Goal: Task Accomplishment & Management: Manage account settings

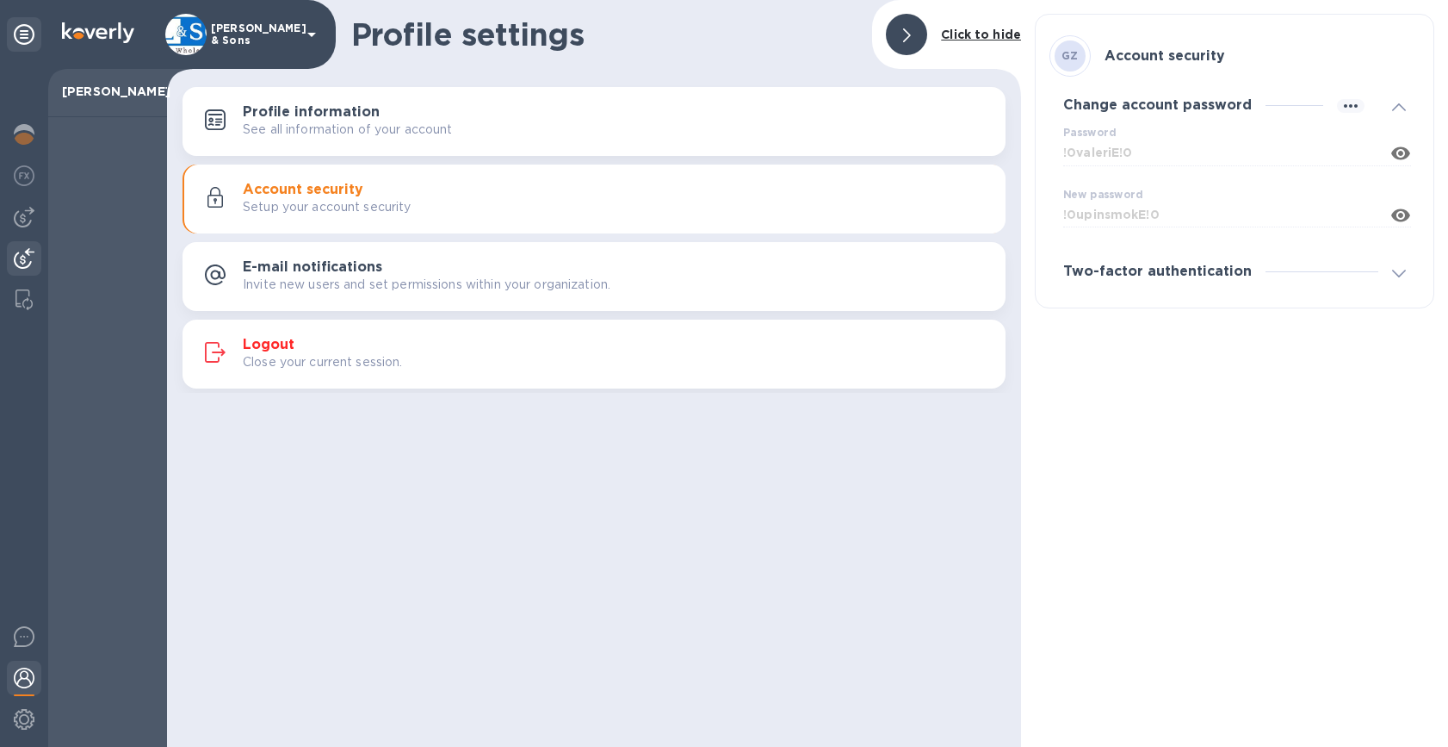
click at [13, 251] on div at bounding box center [24, 260] width 34 height 38
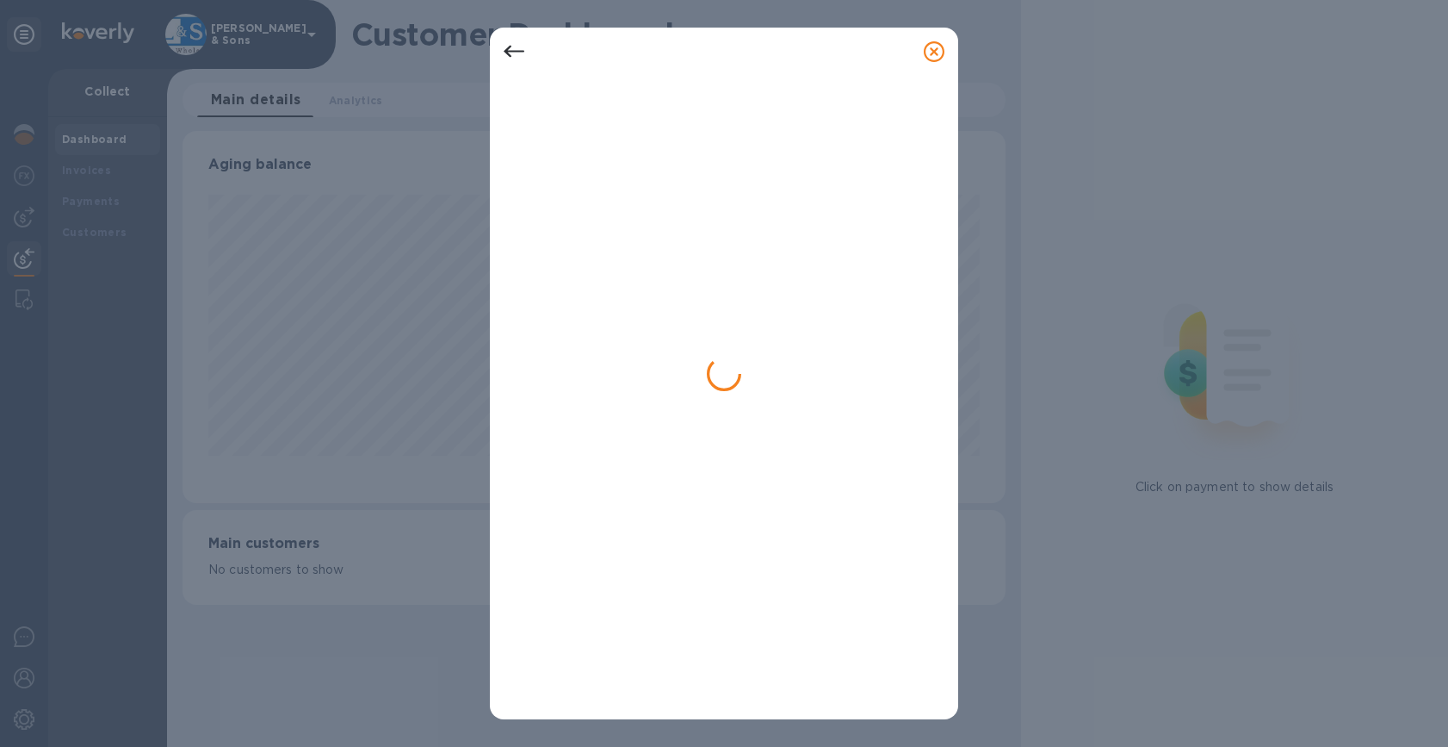
scroll to position [372, 823]
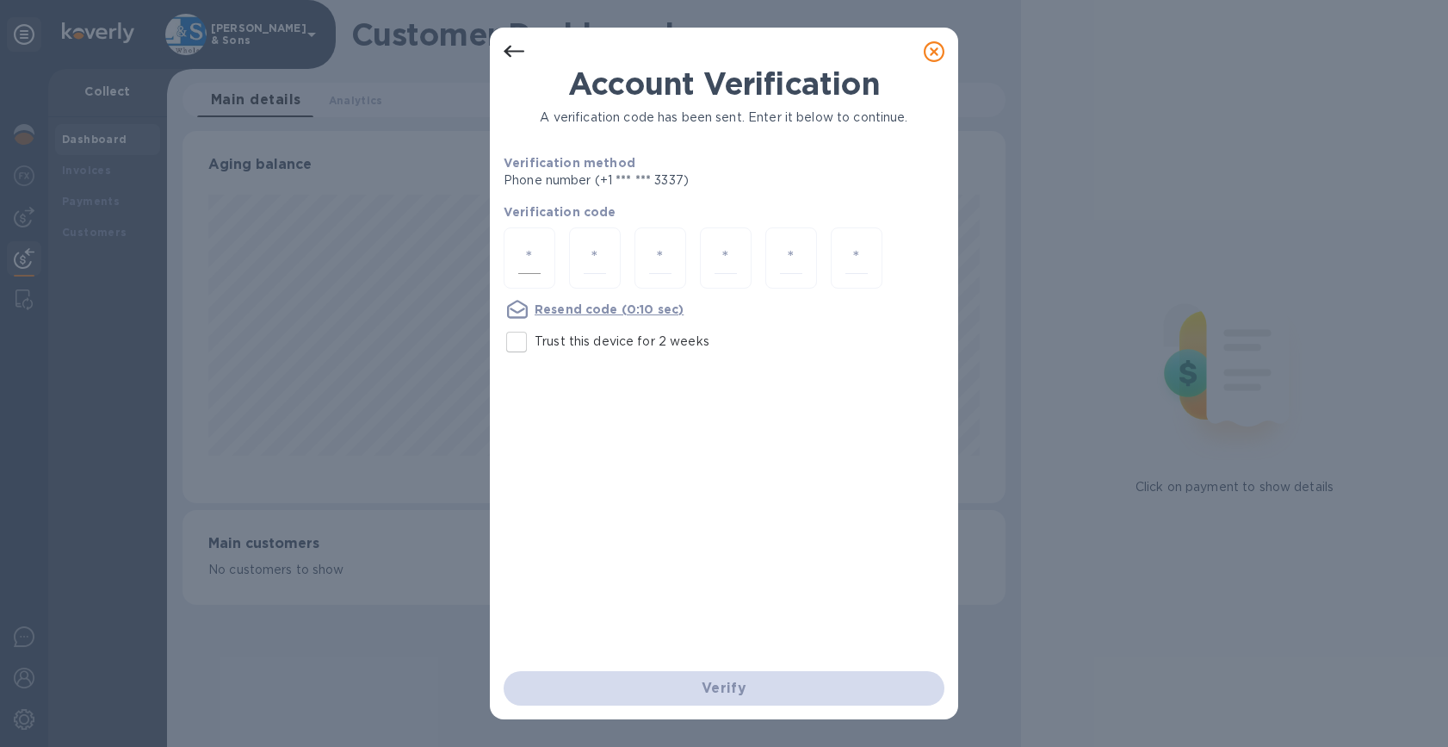
click at [530, 259] on input "number" at bounding box center [529, 258] width 22 height 32
click at [526, 257] on input "number" at bounding box center [529, 258] width 22 height 32
type input "1"
type input "5"
type input "4"
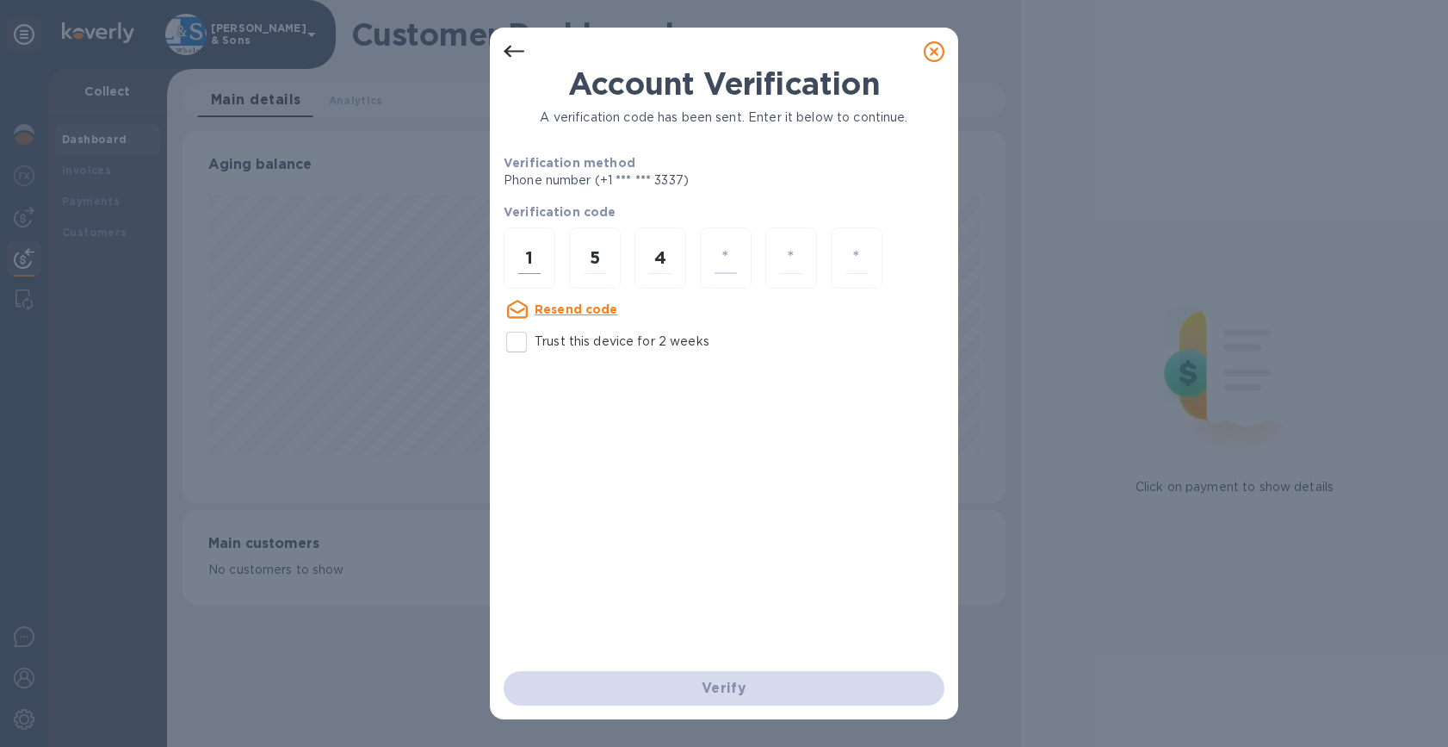
type input "6"
type input "7"
type input "8"
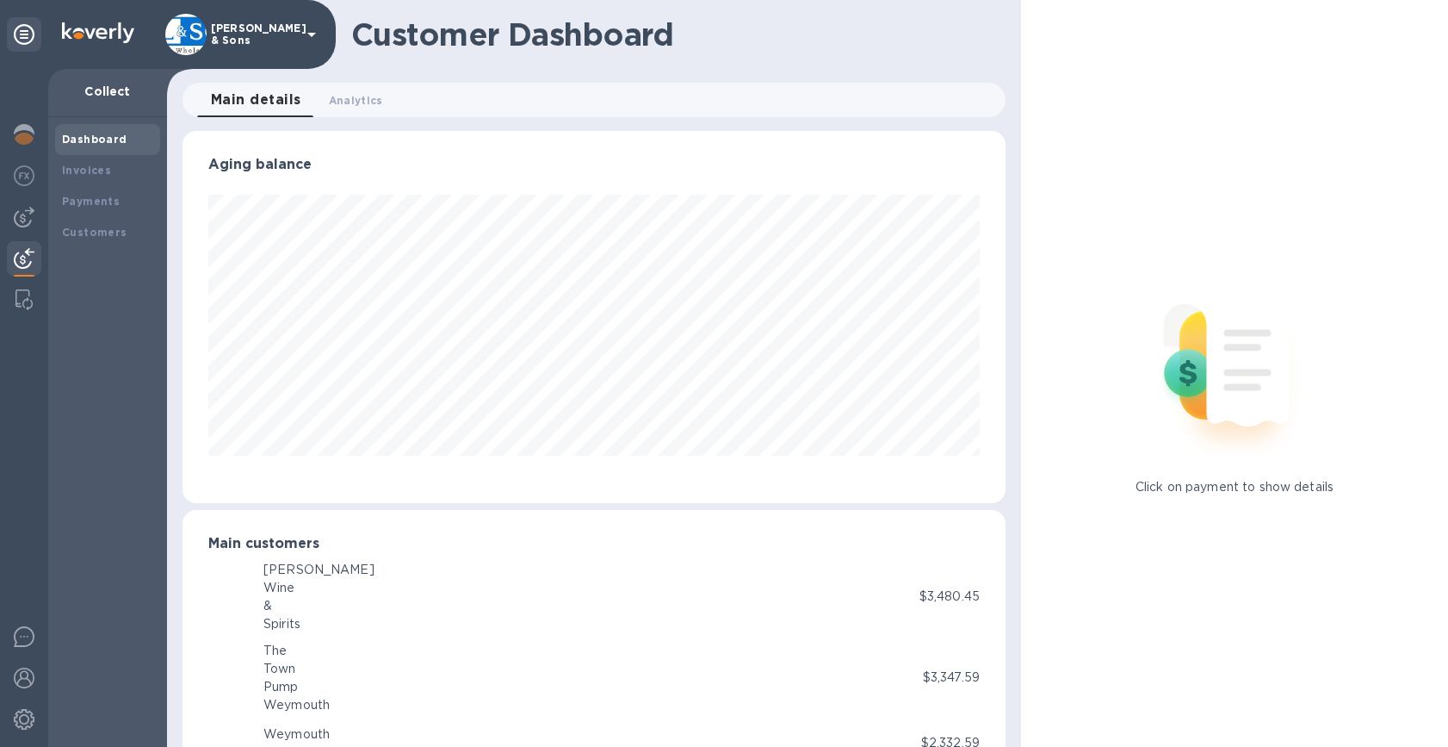
scroll to position [372, 816]
click at [91, 164] on b "Invoices" at bounding box center [86, 170] width 49 height 13
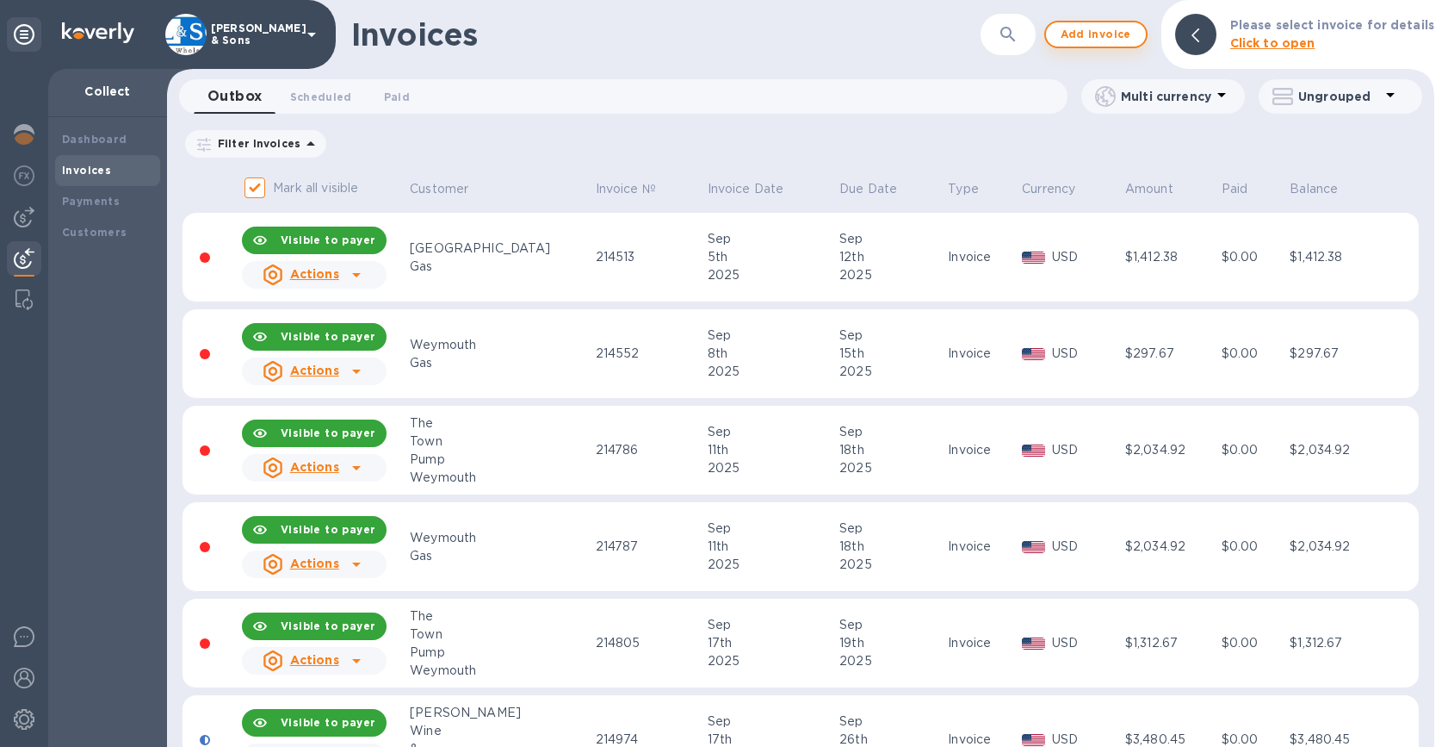
click at [1068, 37] on button "Add invoice" at bounding box center [1096, 35] width 103 height 28
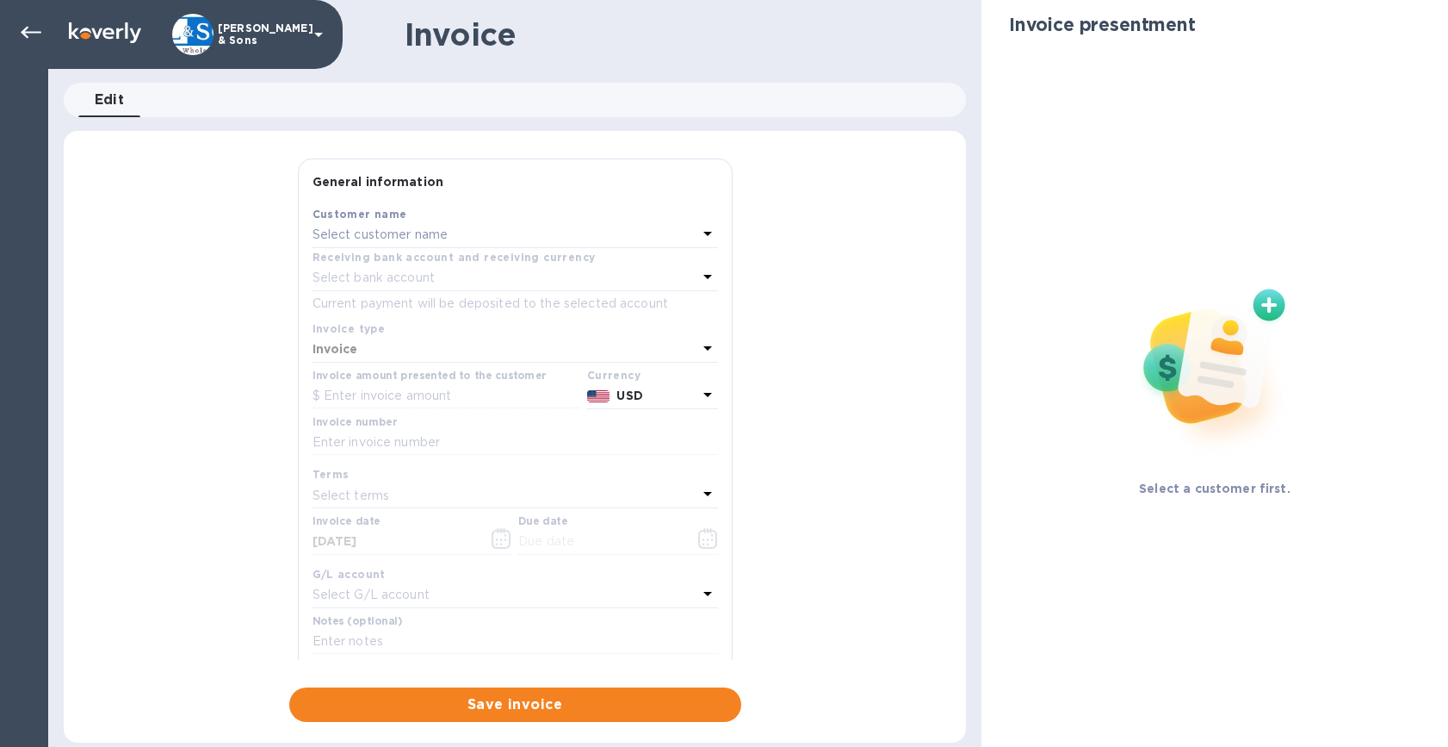
click at [324, 25] on icon at bounding box center [318, 34] width 21 height 21
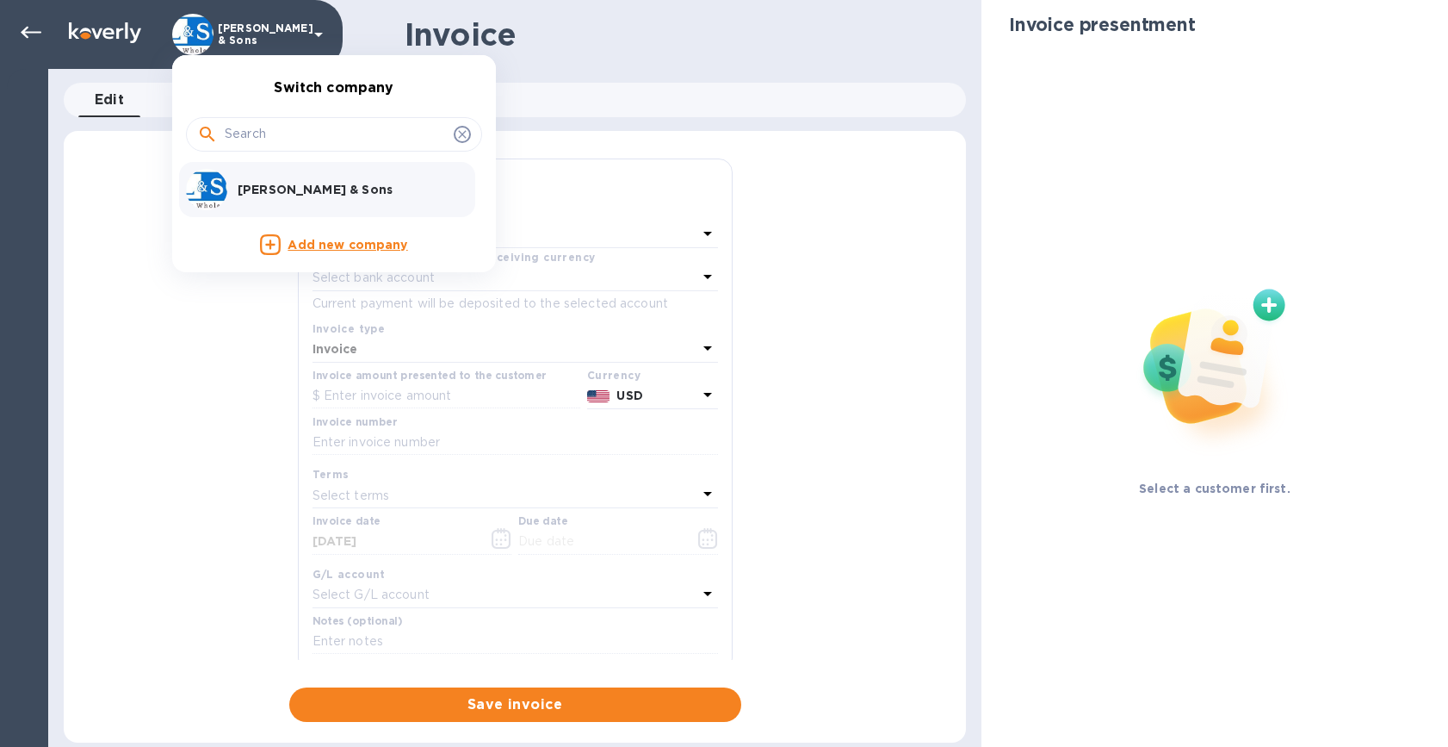
click at [32, 29] on div at bounding box center [724, 373] width 1448 height 747
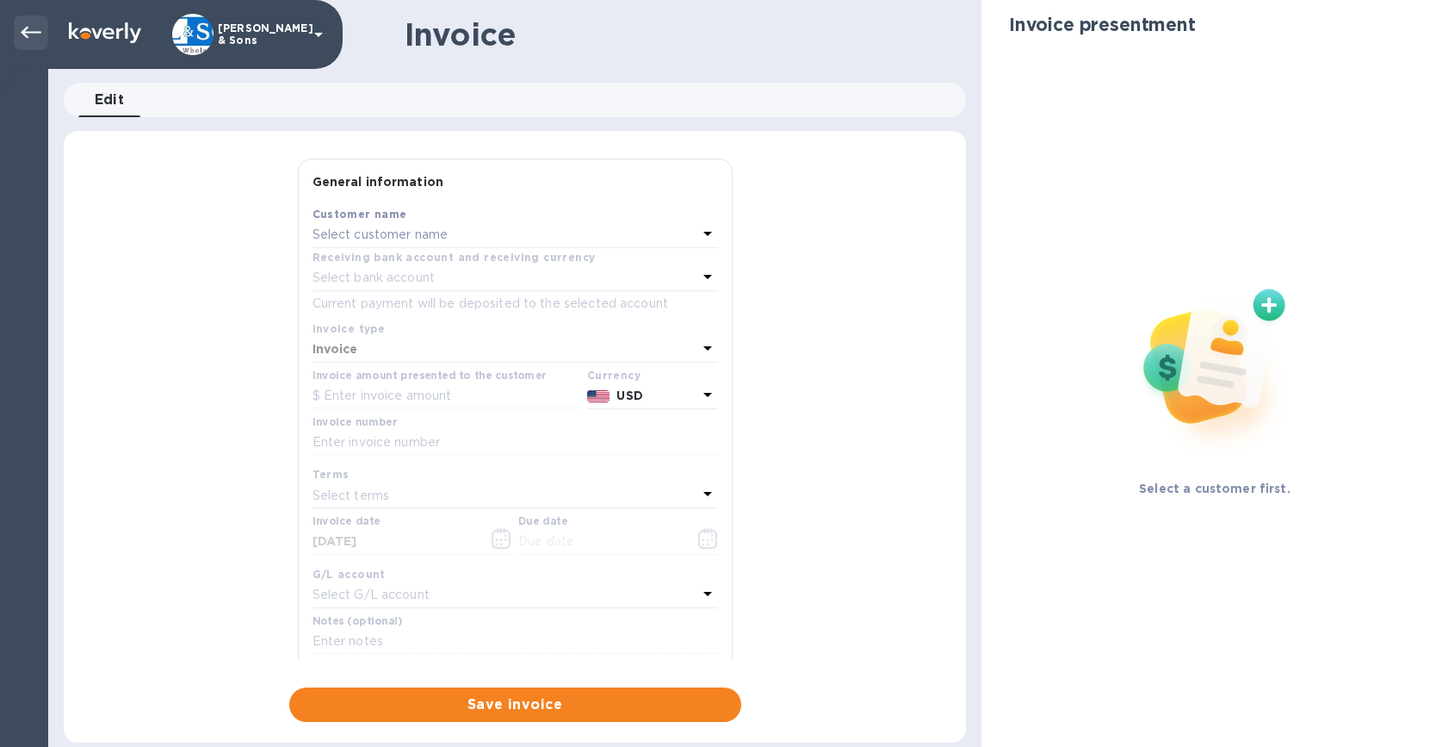
click at [33, 36] on icon at bounding box center [31, 32] width 21 height 21
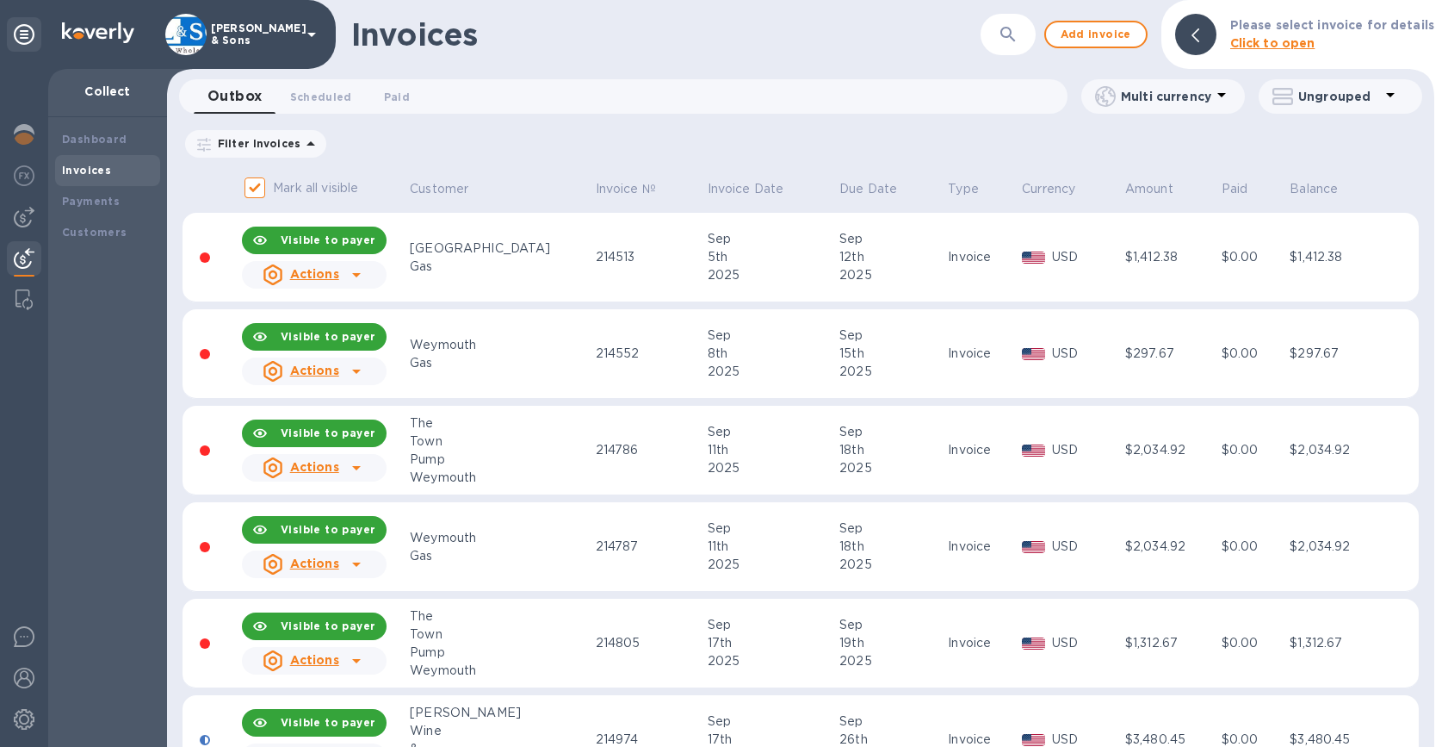
click at [541, 134] on div "Filter Invoices Amount Paid Balance" at bounding box center [801, 143] width 1237 height 33
click at [72, 393] on div "Dashboard Invoices Payments Customers" at bounding box center [107, 431] width 119 height 629
click at [23, 299] on img at bounding box center [23, 299] width 17 height 21
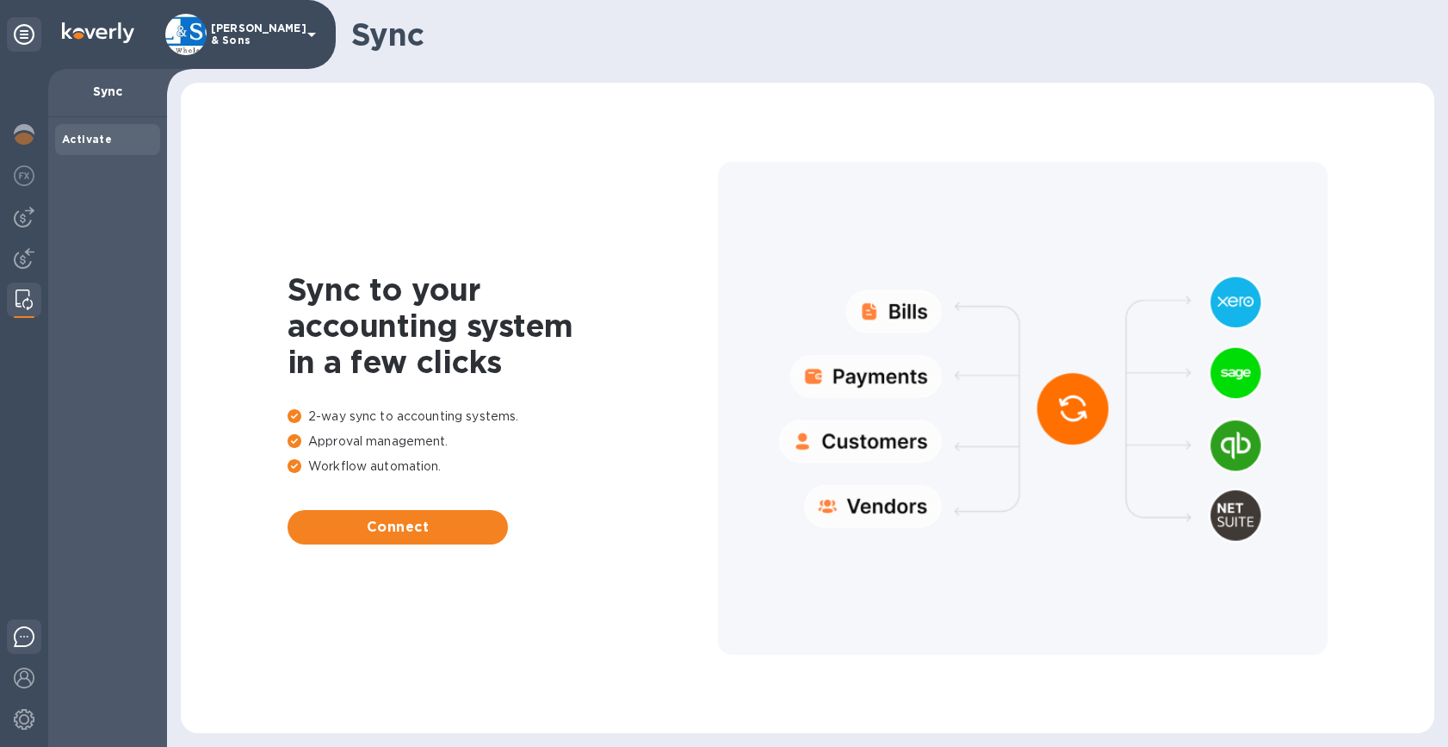
click at [28, 631] on img at bounding box center [24, 636] width 21 height 21
